Goal: Check status: Check status

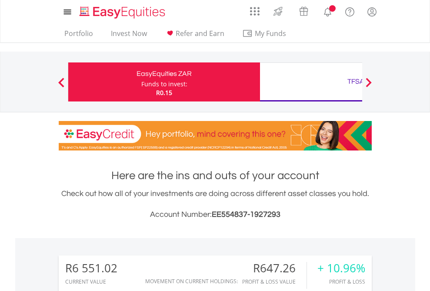
scroll to position [83, 136]
click at [141, 82] on div "Funds to invest:" at bounding box center [164, 84] width 46 height 9
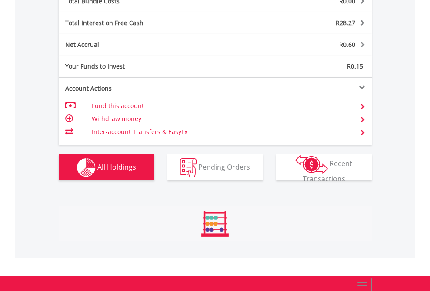
scroll to position [83, 136]
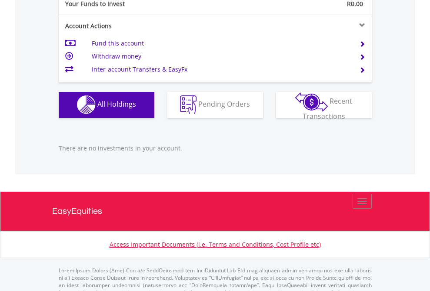
scroll to position [860, 0]
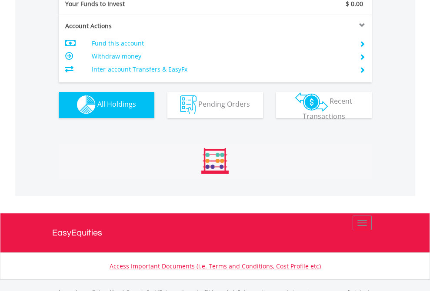
scroll to position [860, 0]
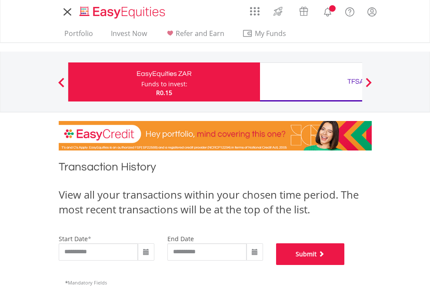
click at [344, 265] on button "Submit" at bounding box center [310, 255] width 69 height 22
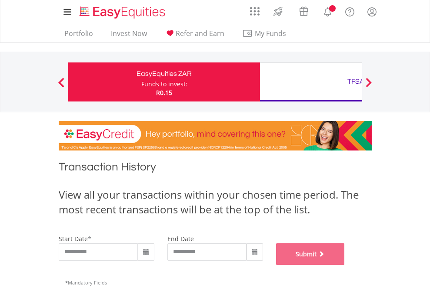
scroll to position [352, 0]
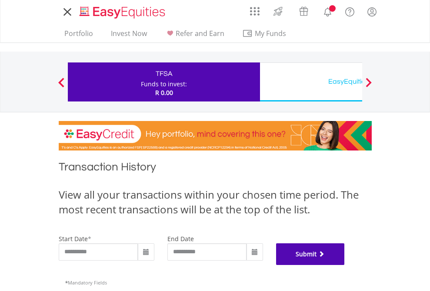
click at [344, 265] on button "Submit" at bounding box center [310, 255] width 69 height 22
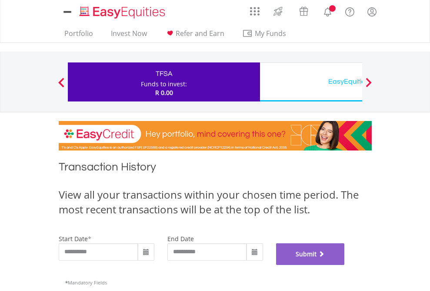
scroll to position [352, 0]
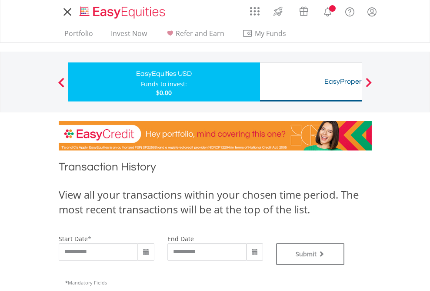
type input "**********"
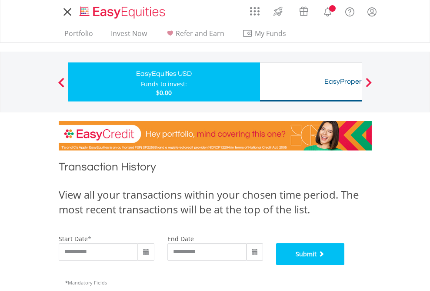
click at [344, 265] on button "Submit" at bounding box center [310, 255] width 69 height 22
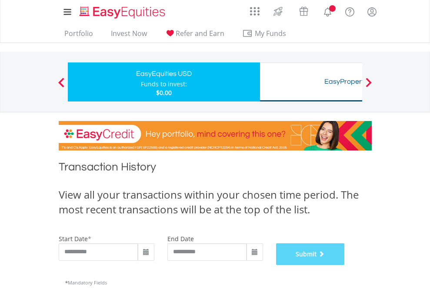
scroll to position [352, 0]
